Goal: Task Accomplishment & Management: Manage account settings

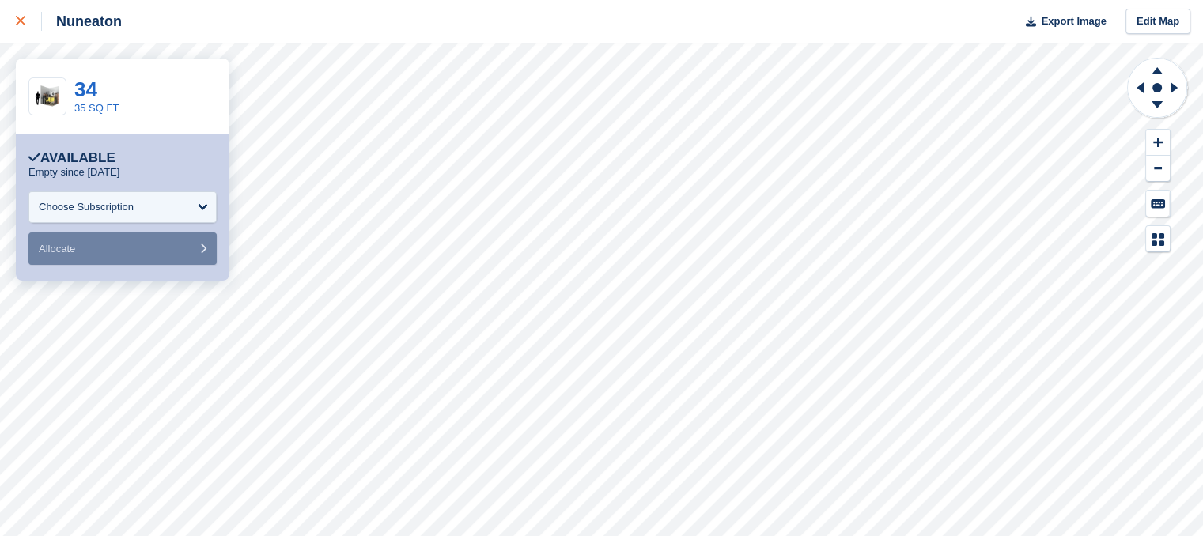
click at [25, 22] on div at bounding box center [29, 21] width 26 height 19
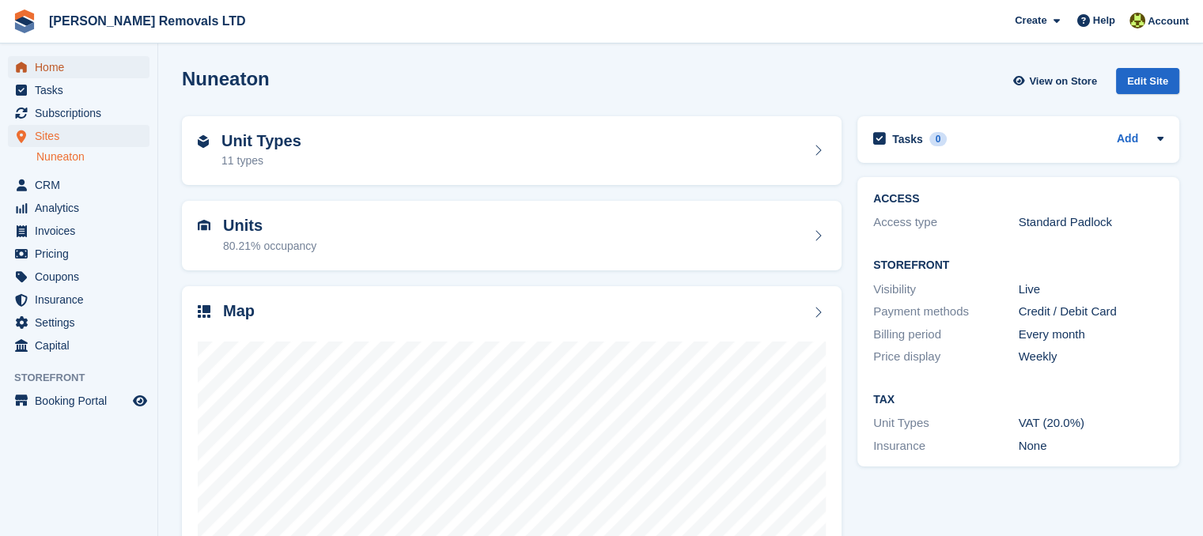
click at [101, 67] on span "Home" at bounding box center [82, 67] width 95 height 22
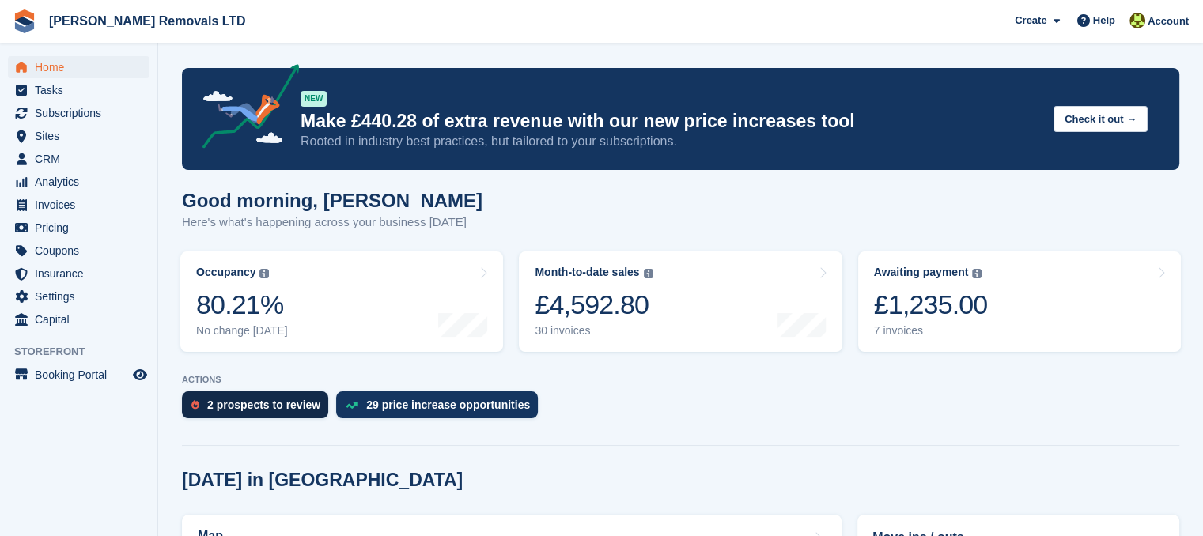
click at [278, 406] on div "2 prospects to review" at bounding box center [263, 405] width 113 height 13
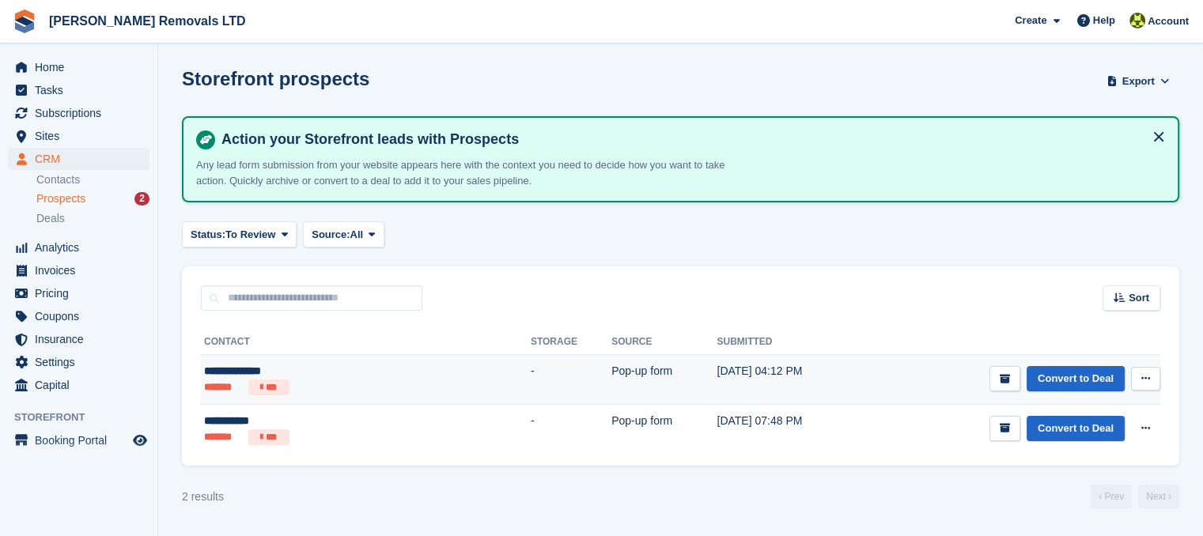
click at [1144, 379] on icon at bounding box center [1146, 378] width 9 height 10
click at [1097, 464] on p "Delete prospect" at bounding box center [1085, 464] width 138 height 21
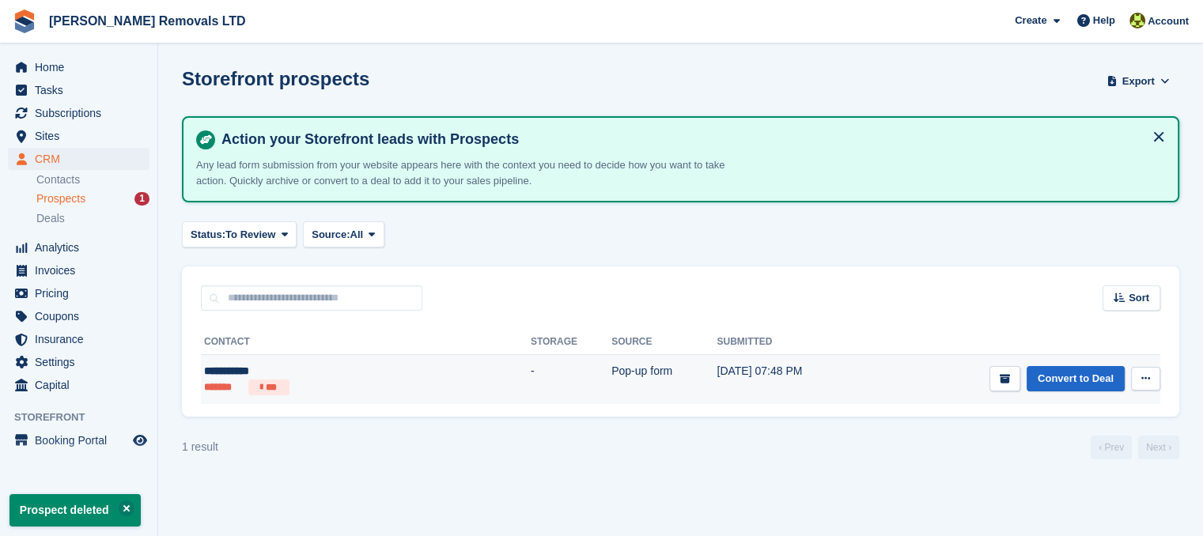
click at [1149, 372] on button at bounding box center [1145, 379] width 29 height 24
click at [1073, 465] on p "Delete prospect" at bounding box center [1085, 464] width 138 height 21
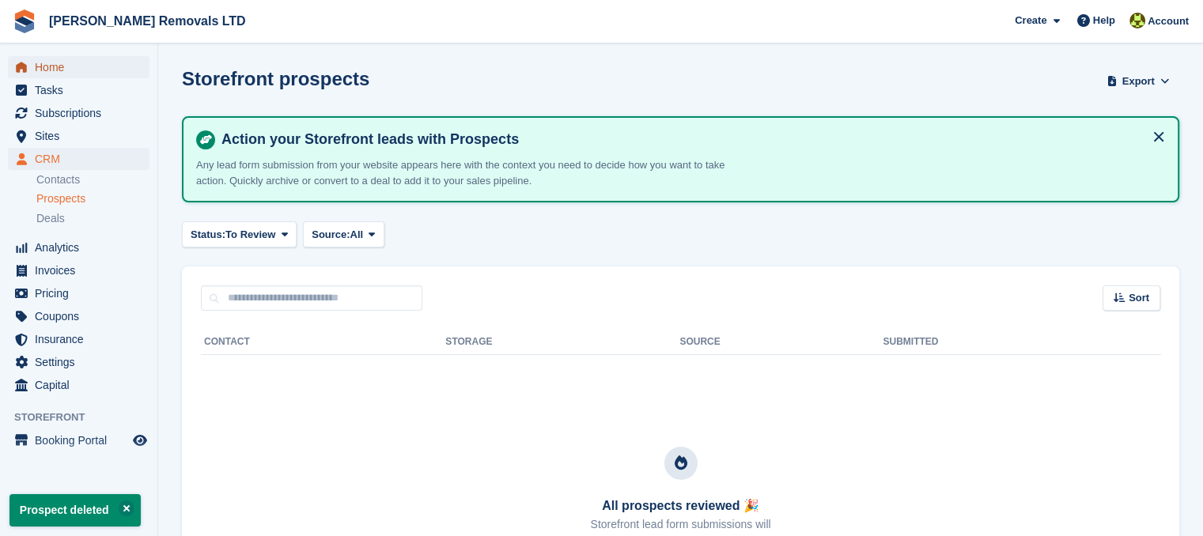
click at [78, 59] on span "Home" at bounding box center [82, 67] width 95 height 22
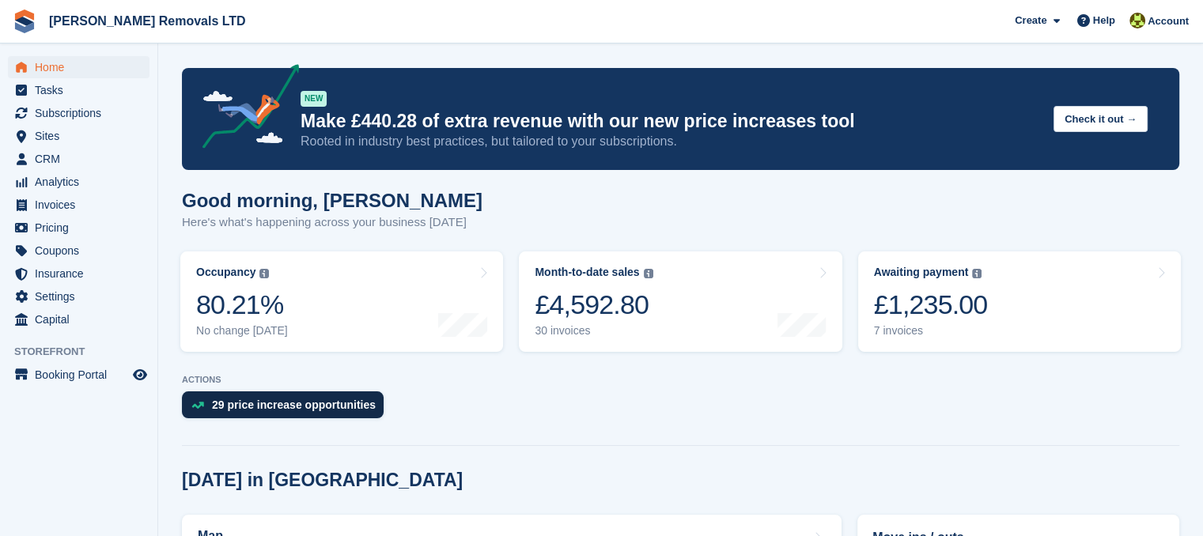
click at [343, 406] on div "29 price increase opportunities" at bounding box center [294, 405] width 164 height 13
